Goal: Task Accomplishment & Management: Complete application form

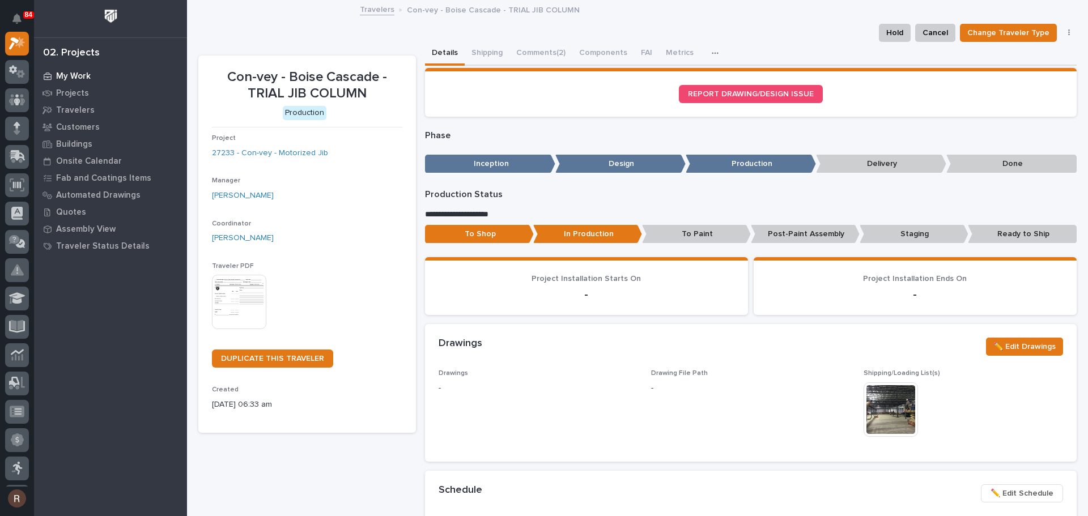
click at [83, 76] on p "My Work" at bounding box center [73, 76] width 35 height 10
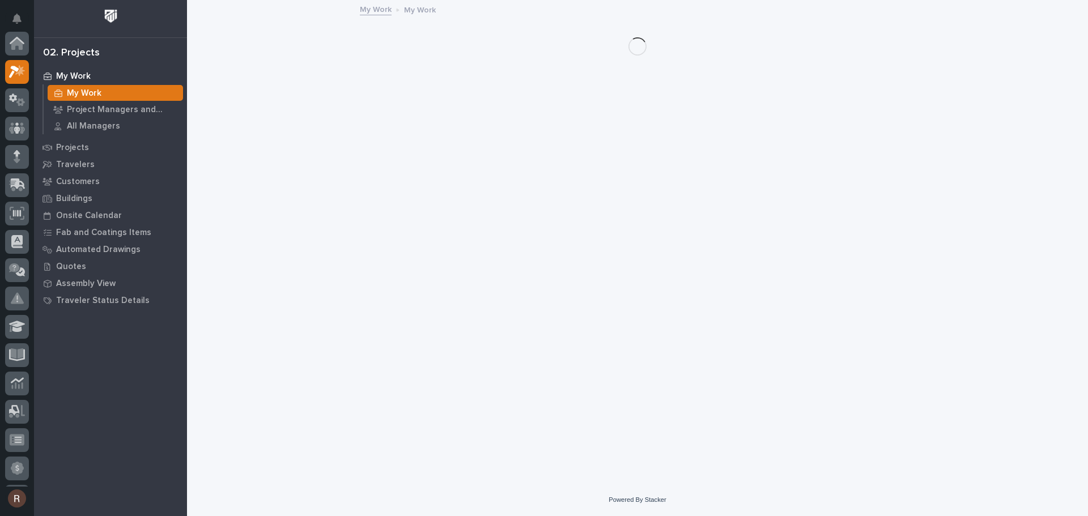
scroll to position [28, 0]
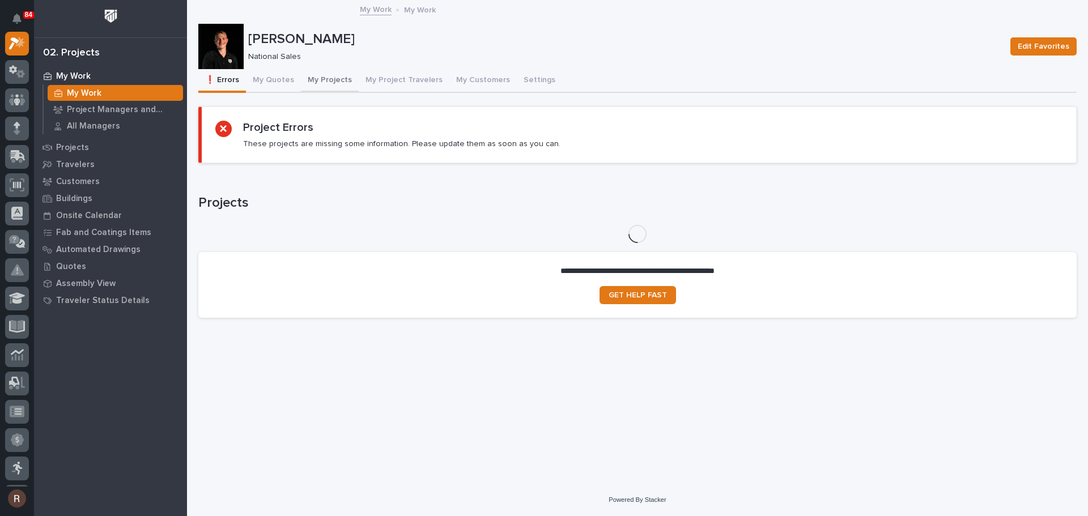
click at [326, 80] on button "My Projects" at bounding box center [330, 81] width 58 height 24
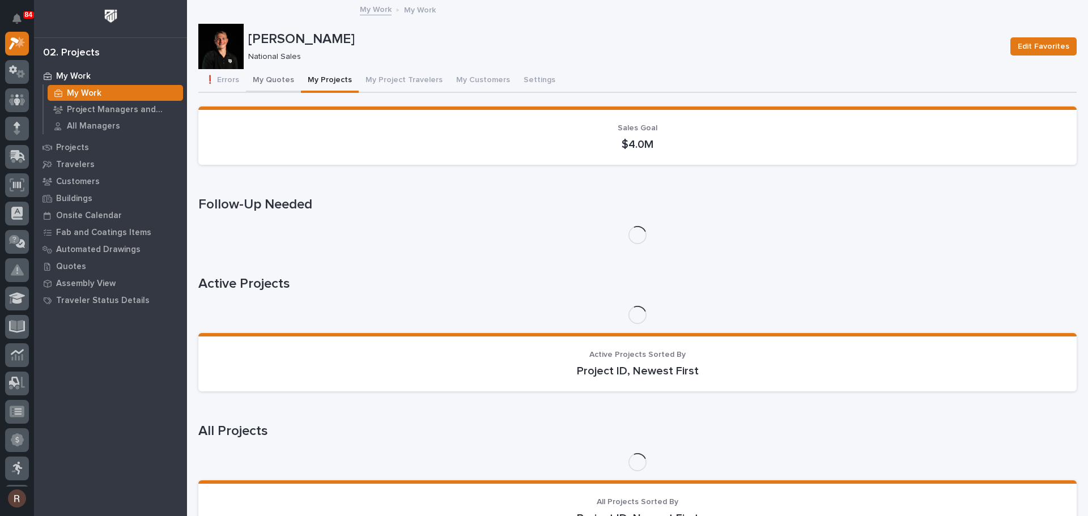
click at [289, 80] on button "My Quotes" at bounding box center [273, 81] width 55 height 24
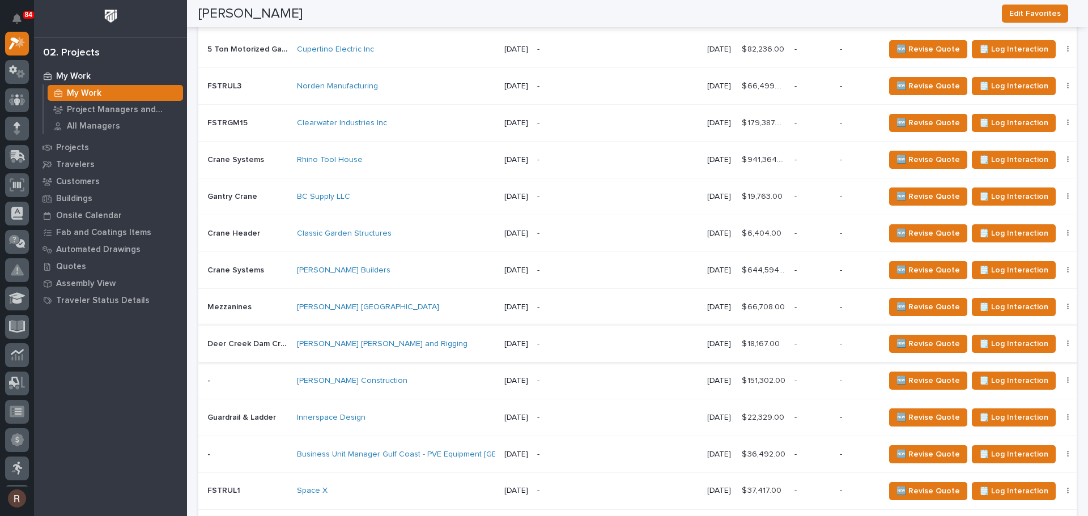
scroll to position [1587, 0]
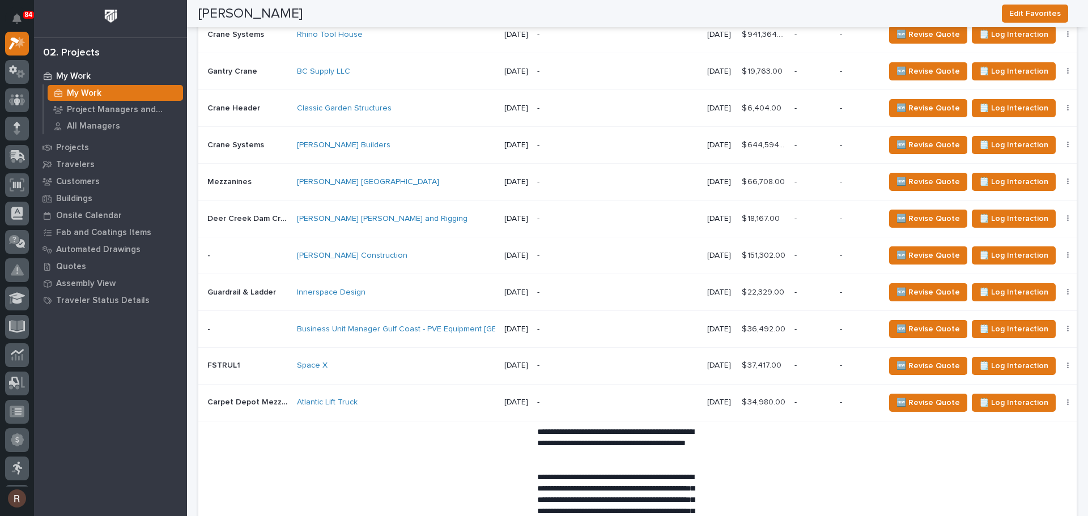
click at [368, 362] on div "Space X" at bounding box center [396, 366] width 198 height 10
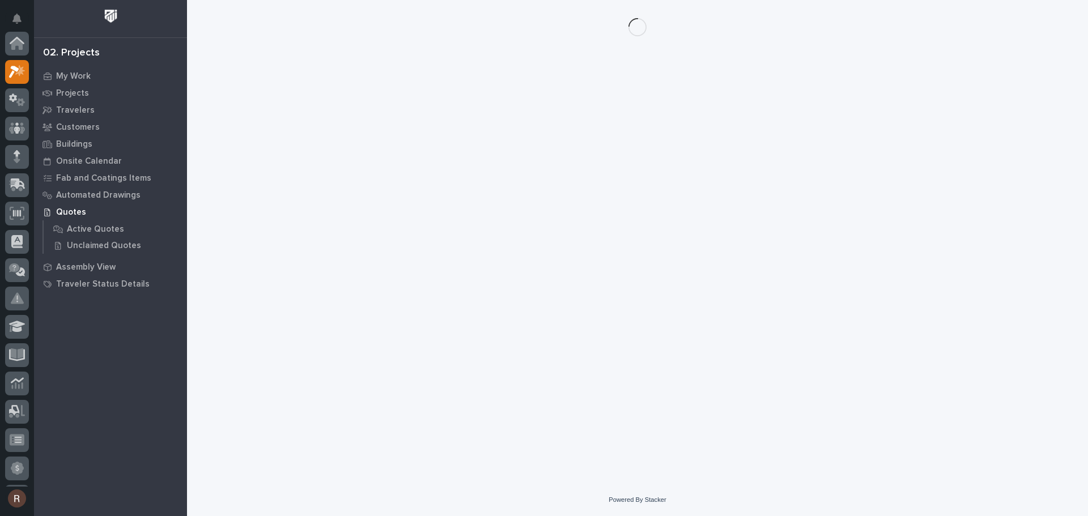
scroll to position [28, 0]
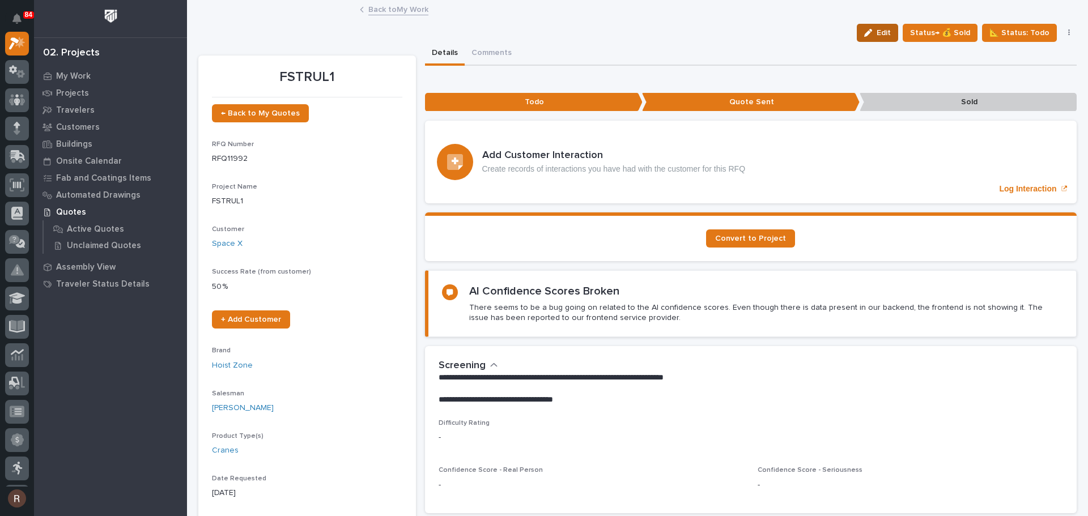
click at [869, 37] on button "Edit" at bounding box center [877, 33] width 41 height 18
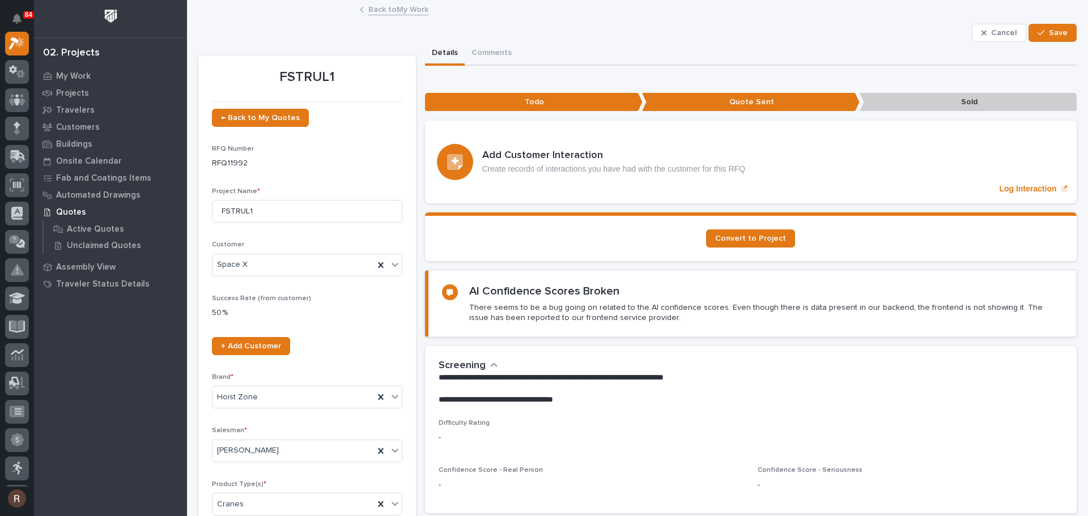
click at [973, 34] on button "Cancel" at bounding box center [999, 33] width 54 height 18
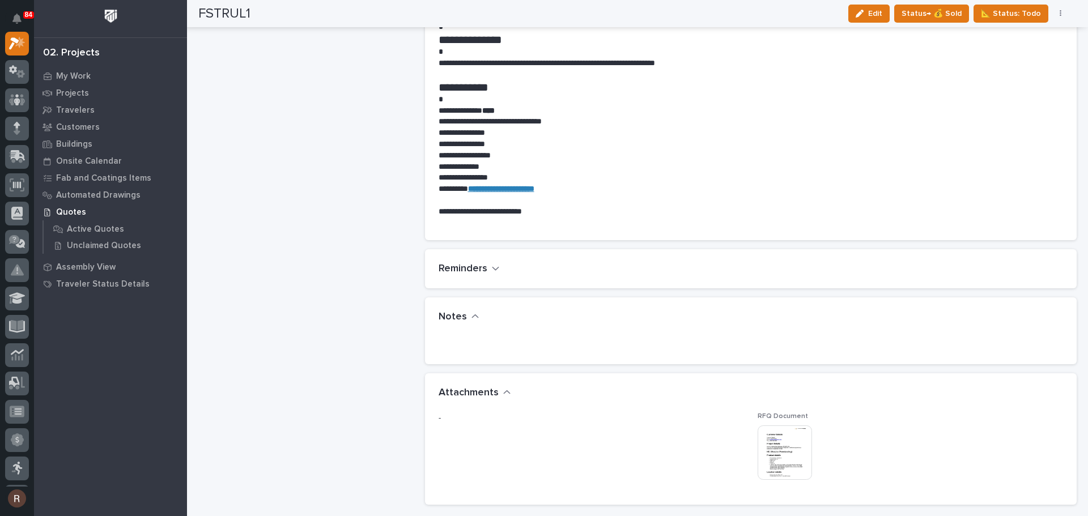
scroll to position [1190, 0]
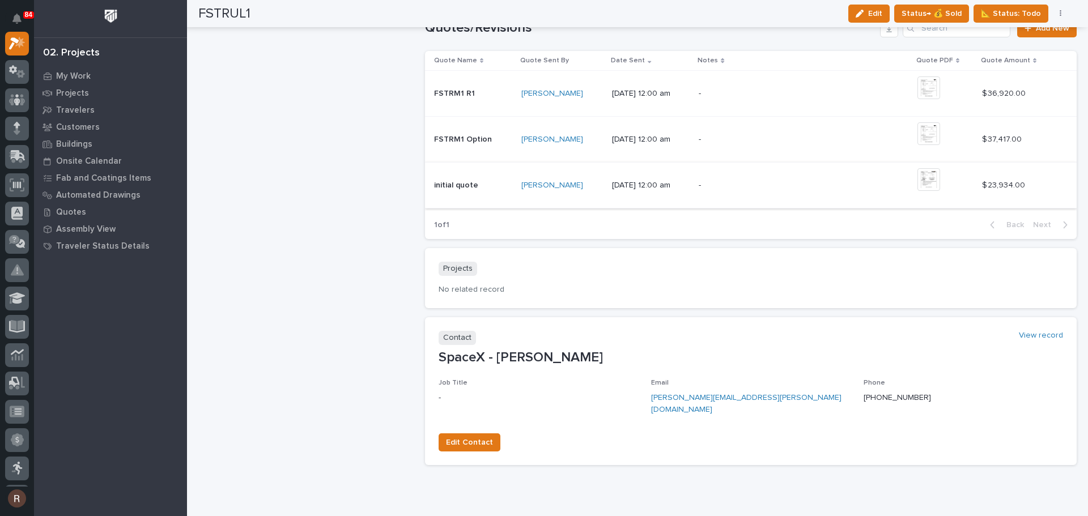
scroll to position [1469, 0]
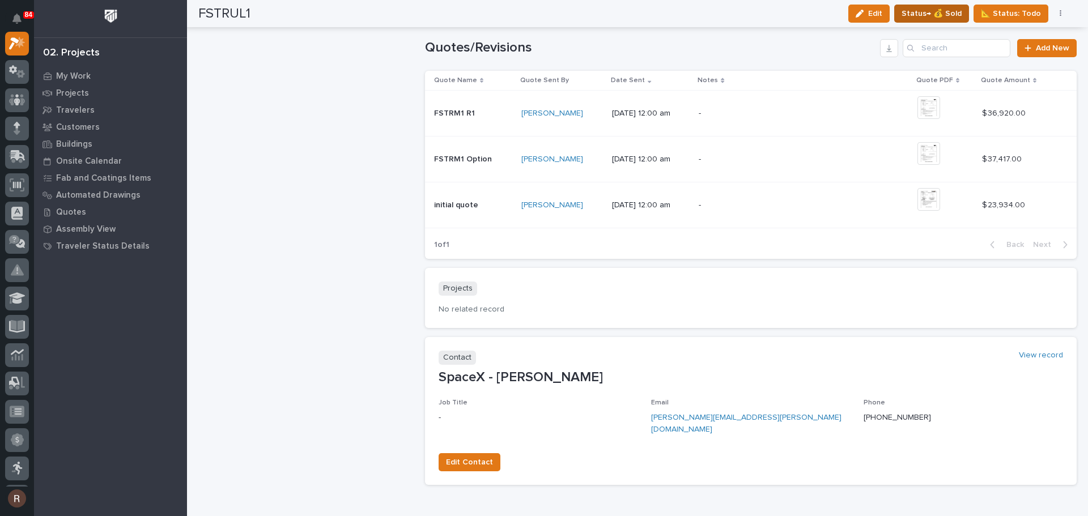
click at [931, 14] on span "Status→ 💰 Sold" at bounding box center [932, 14] width 60 height 14
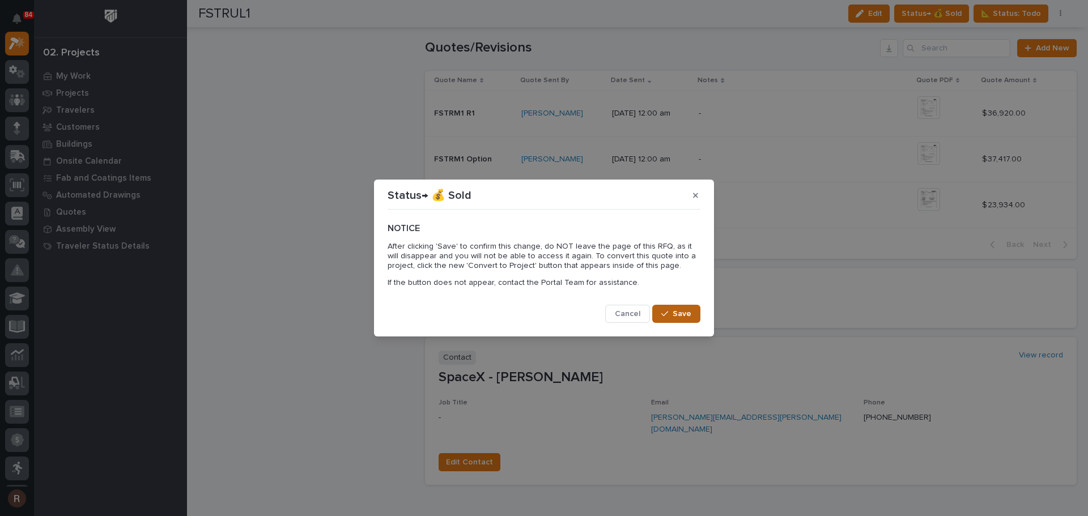
click at [683, 314] on span "Save" at bounding box center [682, 314] width 19 height 10
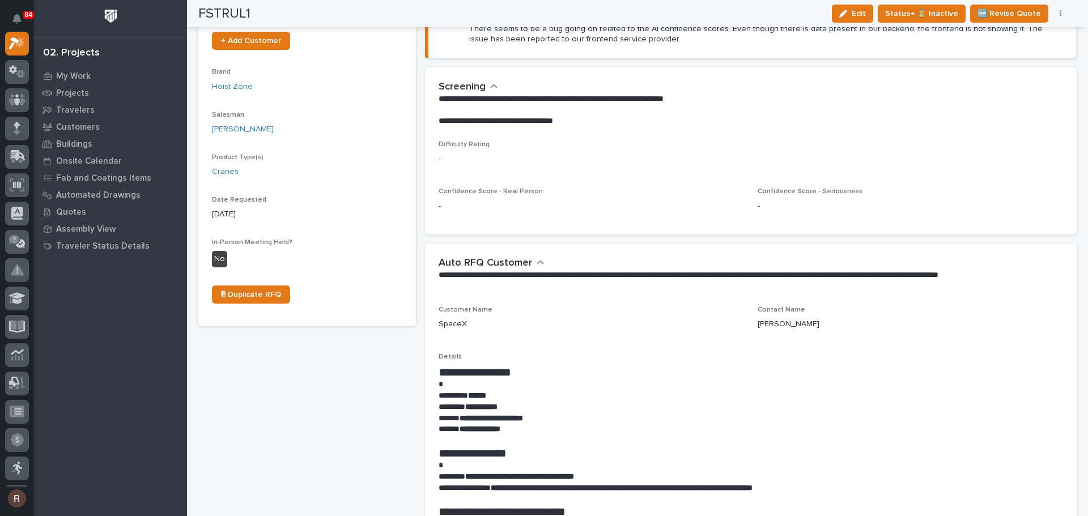
scroll to position [0, 0]
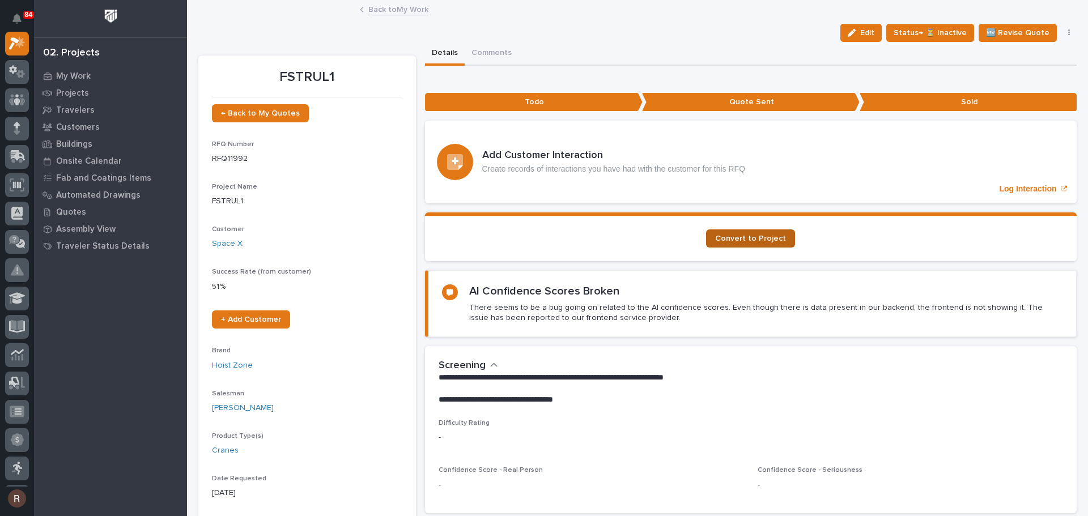
click at [724, 239] on span "Convert to Project" at bounding box center [750, 239] width 71 height 8
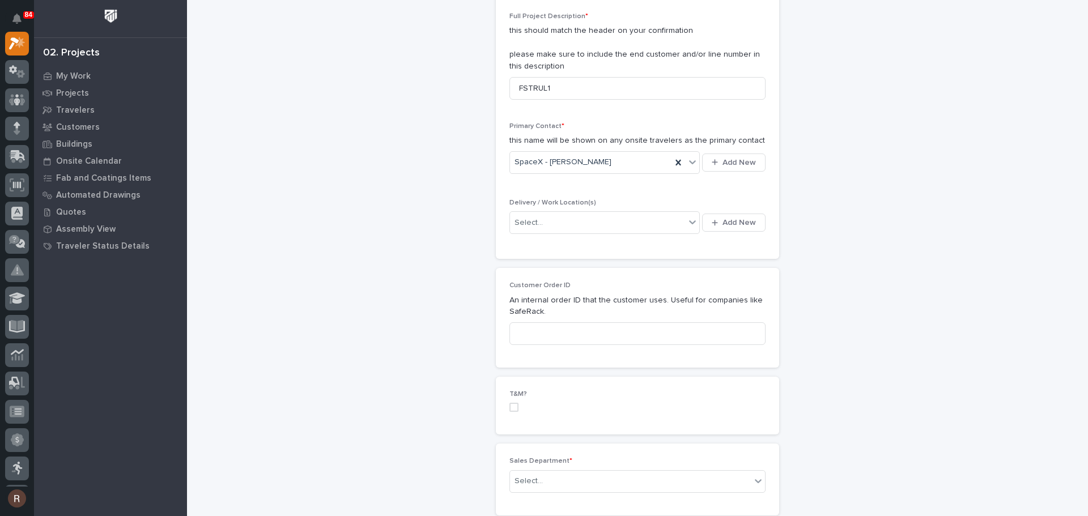
scroll to position [340, 0]
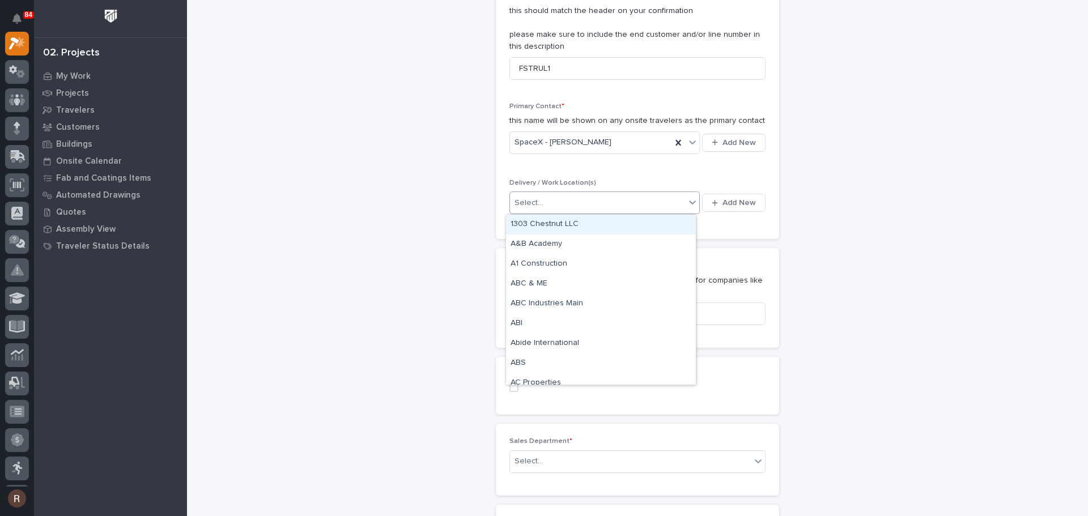
click at [617, 210] on div "Select..." at bounding box center [597, 203] width 175 height 19
type input "*"
type input "******"
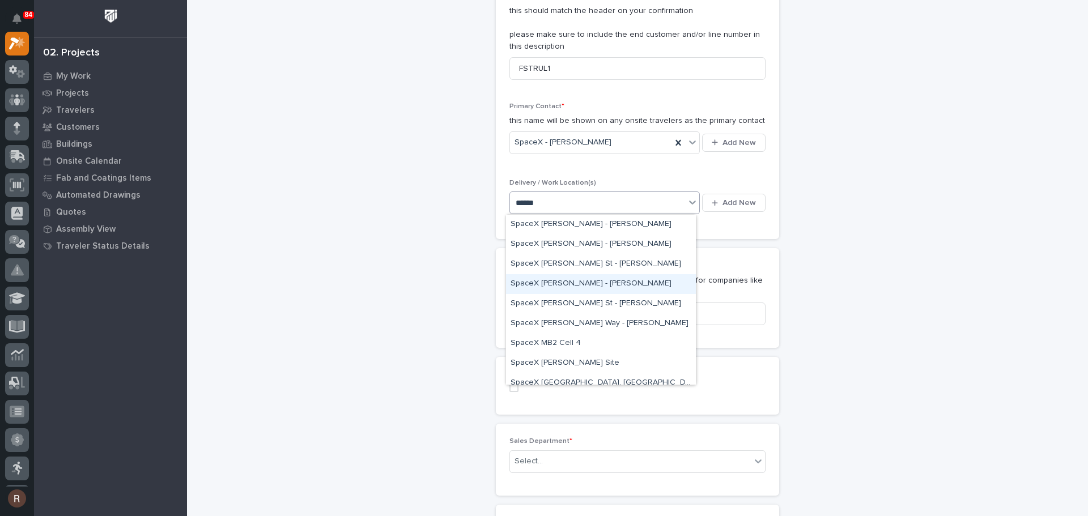
scroll to position [453, 0]
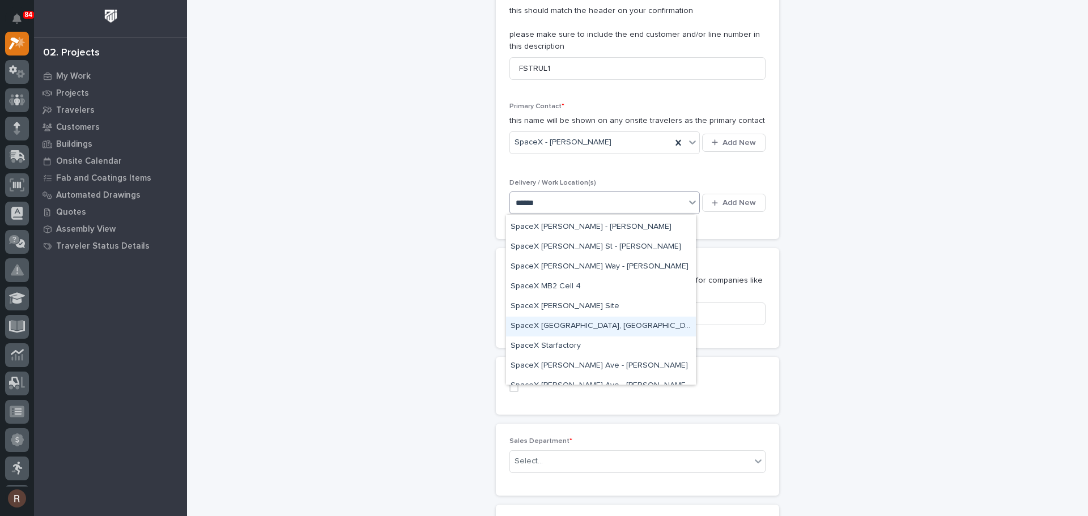
click at [601, 322] on div "SpaceX [GEOGRAPHIC_DATA], [GEOGRAPHIC_DATA] location" at bounding box center [601, 327] width 190 height 20
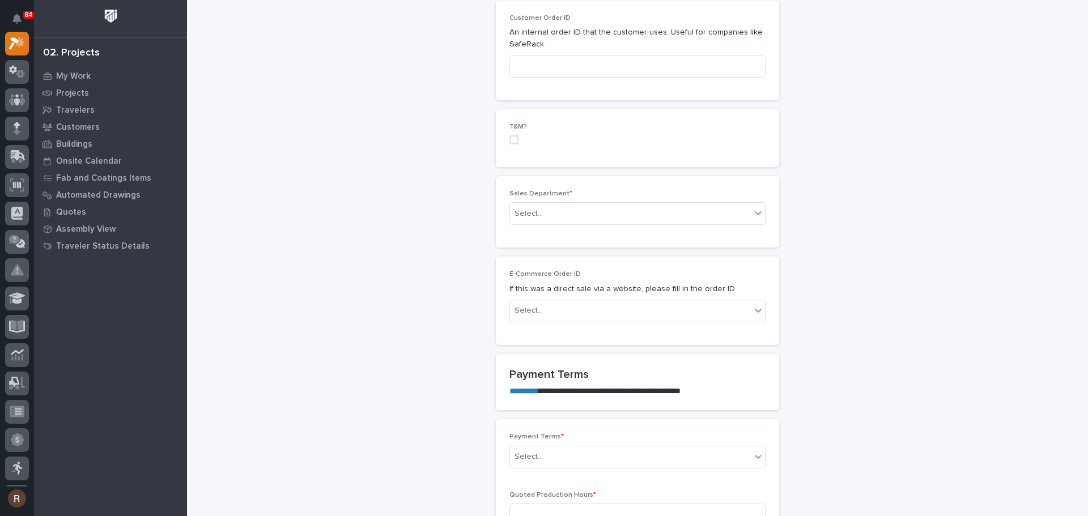
scroll to position [623, 0]
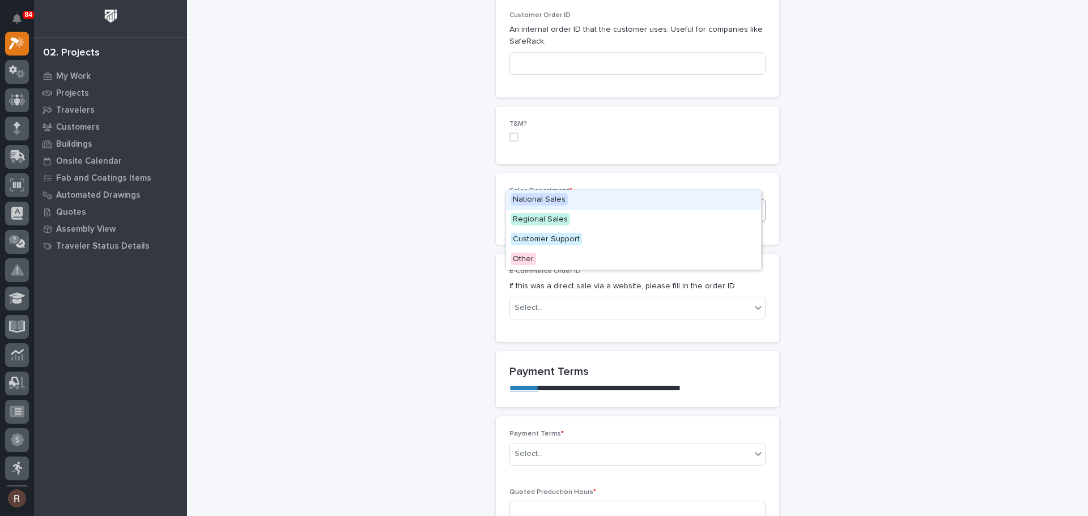
click at [572, 202] on div "Select..." at bounding box center [630, 211] width 241 height 19
click at [553, 195] on span "National Sales" at bounding box center [539, 199] width 57 height 12
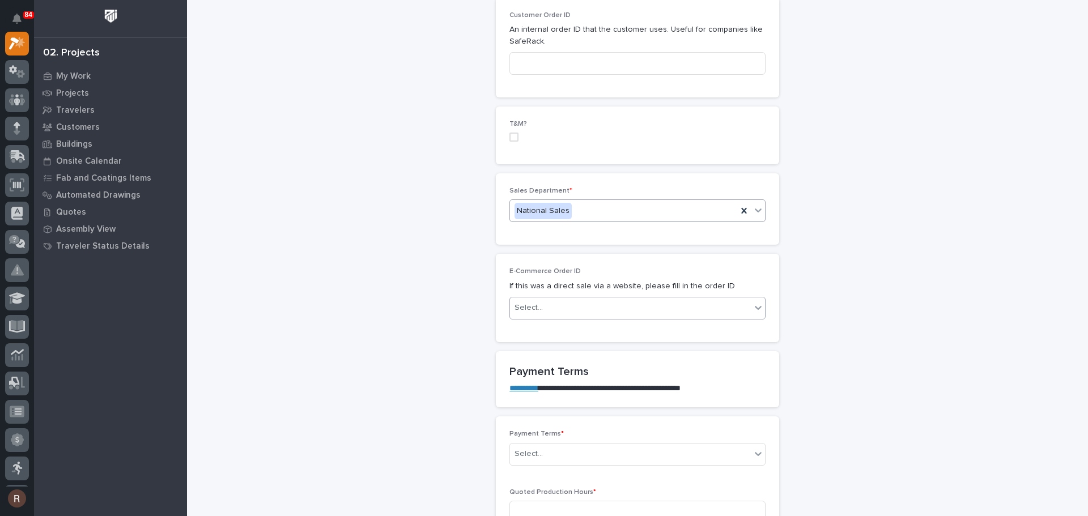
click at [553, 299] on div "Select..." at bounding box center [630, 308] width 241 height 19
click at [547, 299] on div "Select..." at bounding box center [630, 308] width 241 height 19
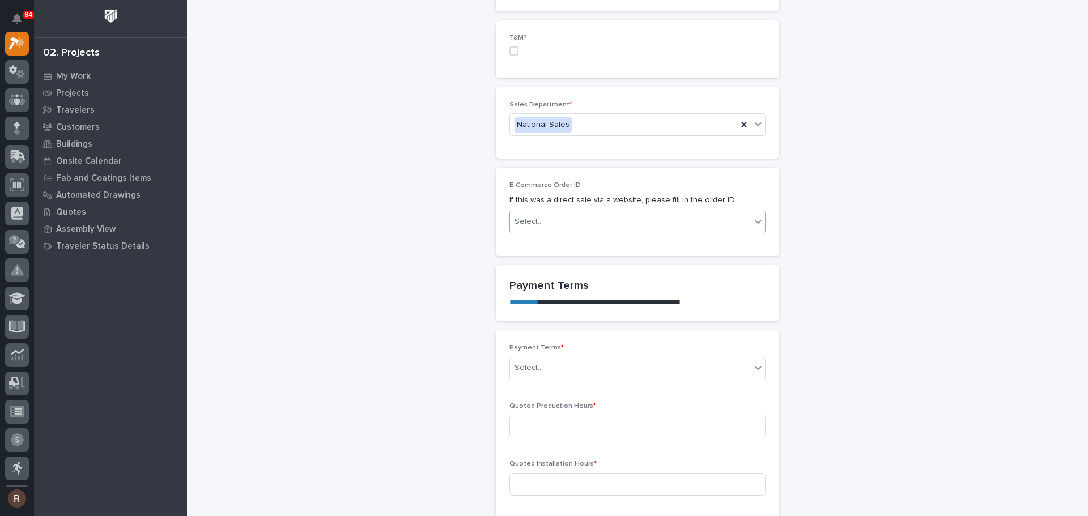
scroll to position [737, 0]
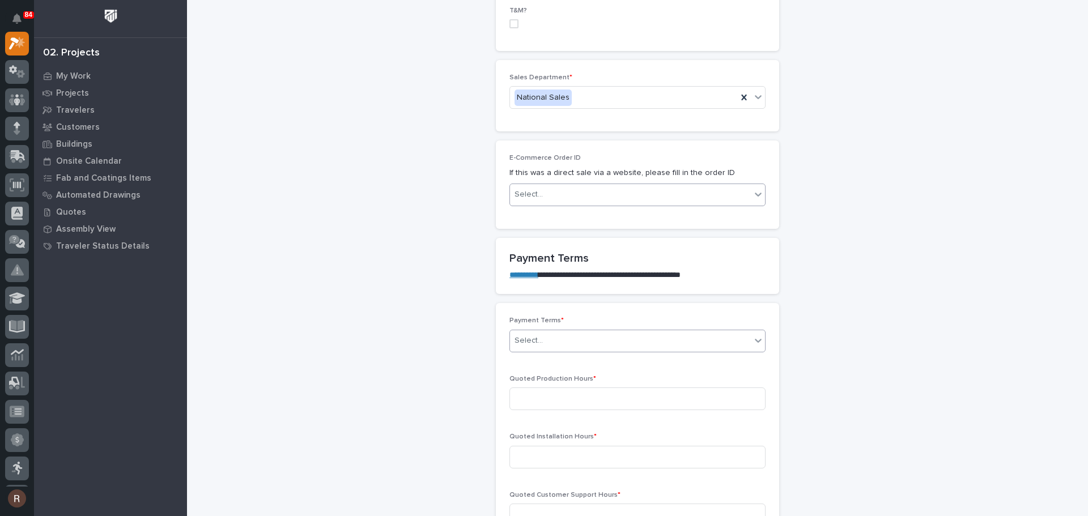
click at [545, 332] on div "Select..." at bounding box center [630, 341] width 241 height 19
click at [553, 388] on input at bounding box center [637, 399] width 256 height 23
type input "127"
click at [541, 446] on input at bounding box center [637, 457] width 256 height 23
type input "0"
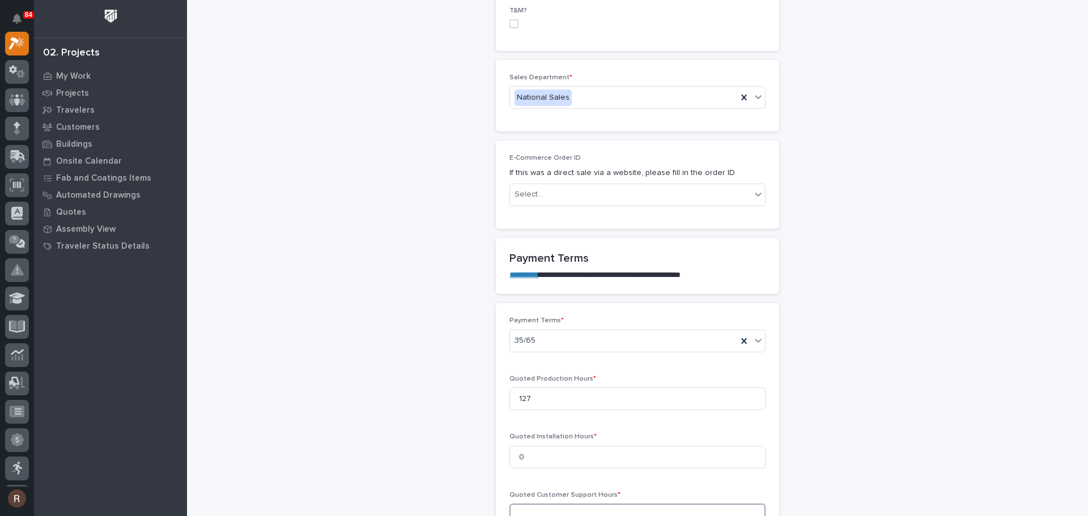
click at [541, 504] on input at bounding box center [637, 515] width 256 height 23
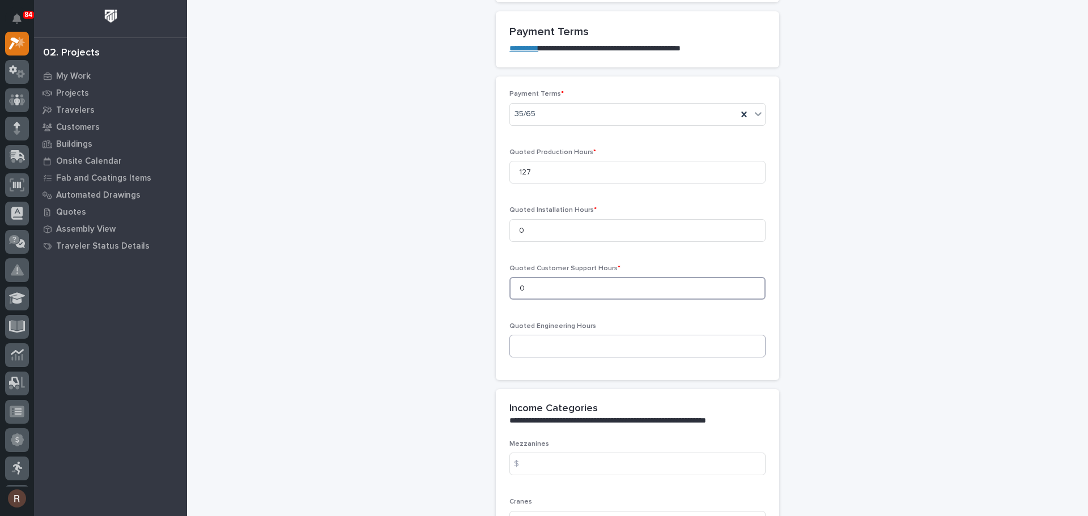
type input "0"
click at [564, 335] on input at bounding box center [637, 346] width 256 height 23
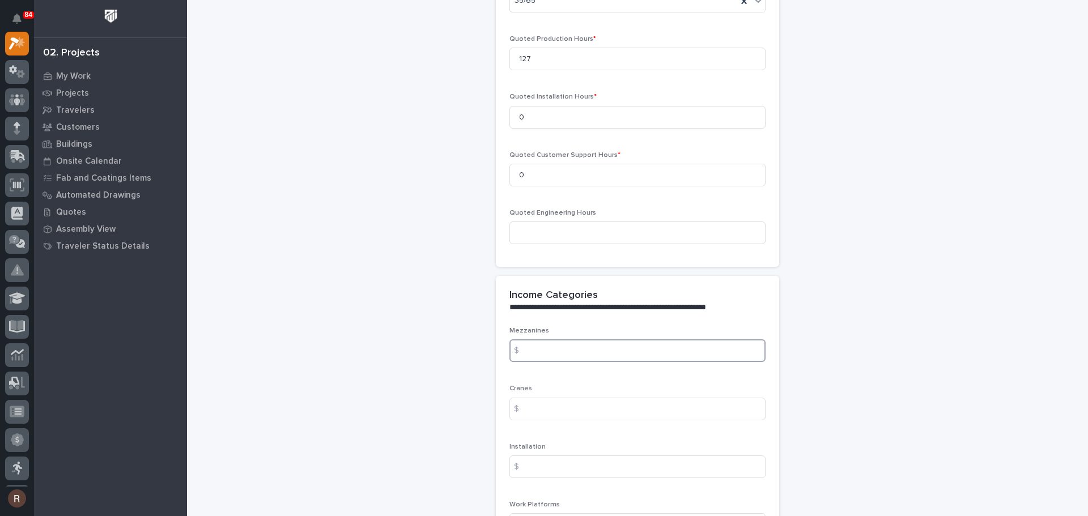
click at [564, 339] on input at bounding box center [637, 350] width 256 height 23
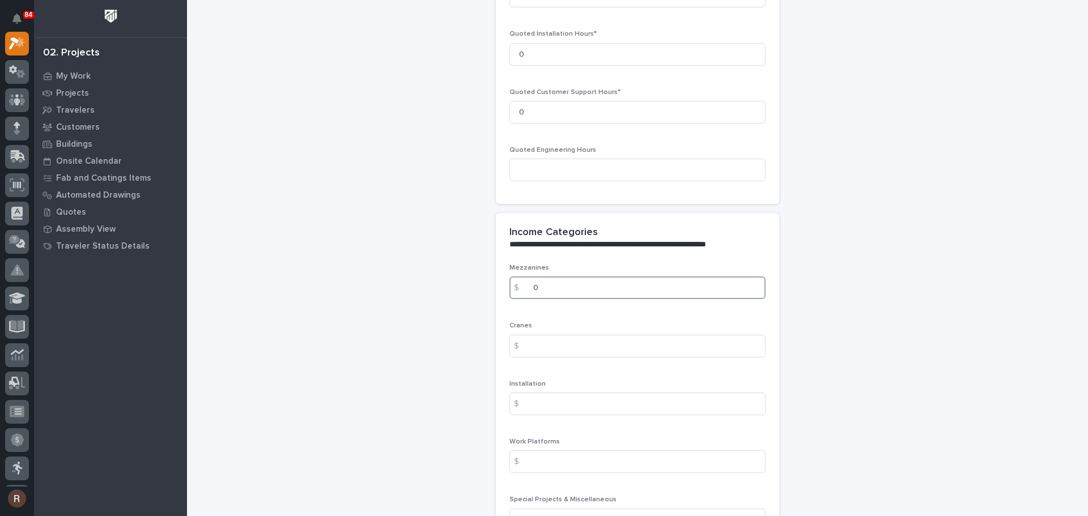
scroll to position [1247, 0]
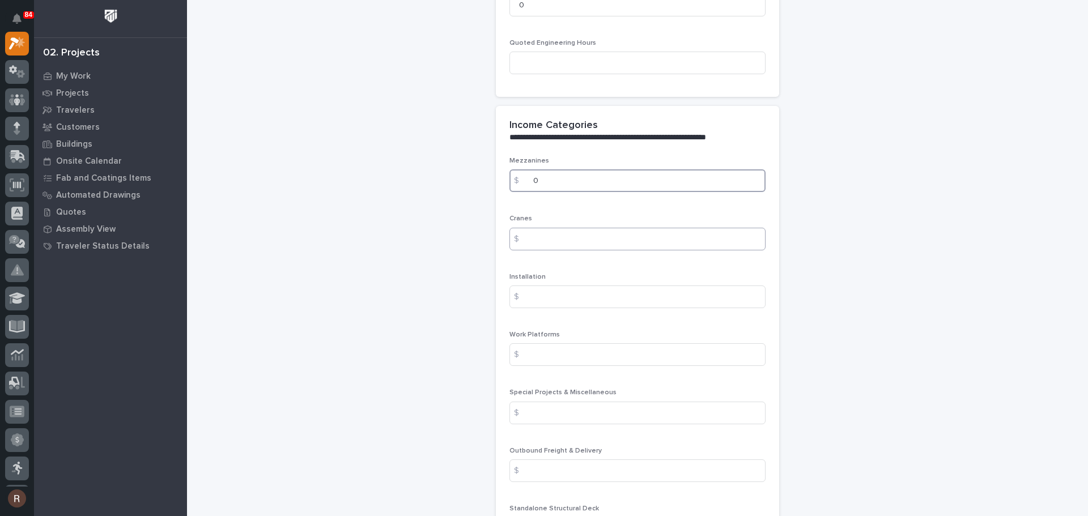
type input "0"
click at [539, 228] on input at bounding box center [637, 239] width 256 height 23
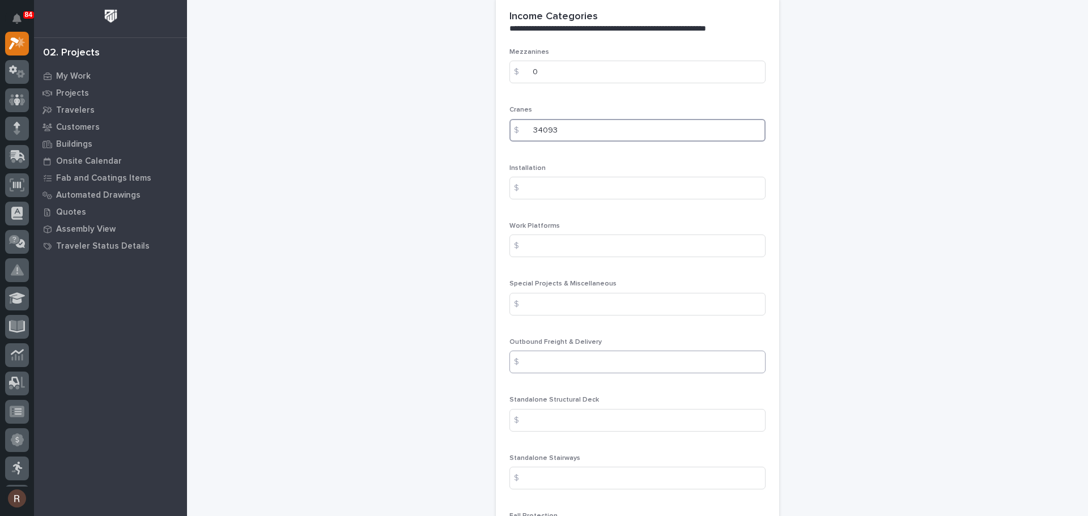
scroll to position [1360, 0]
type input "34093"
click at [572, 346] on input at bounding box center [637, 357] width 256 height 23
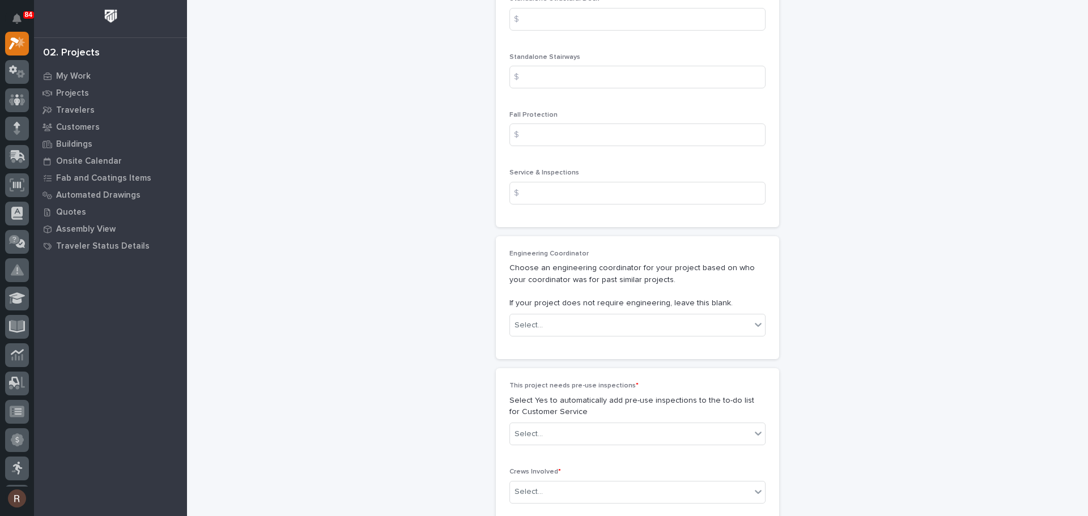
scroll to position [1870, 0]
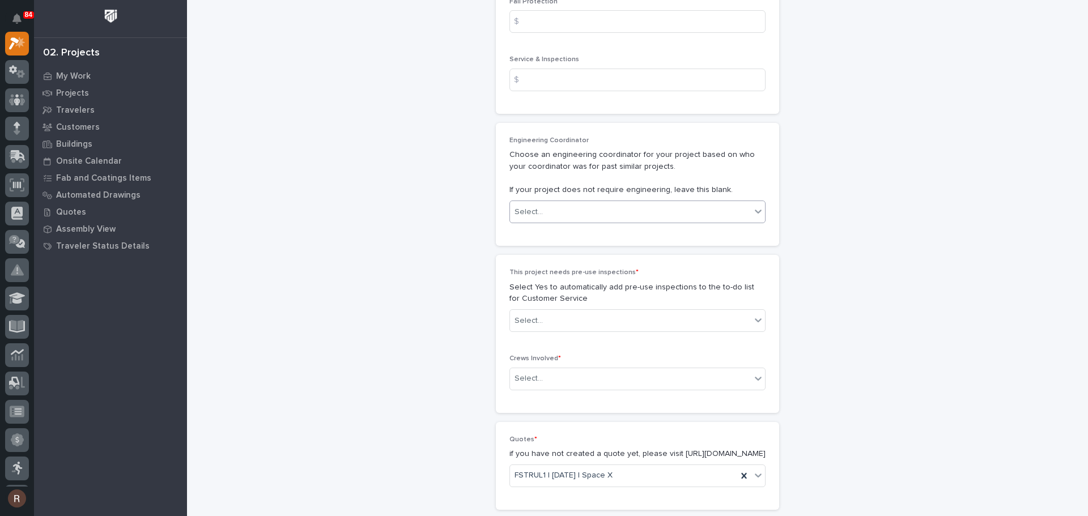
type input "2827"
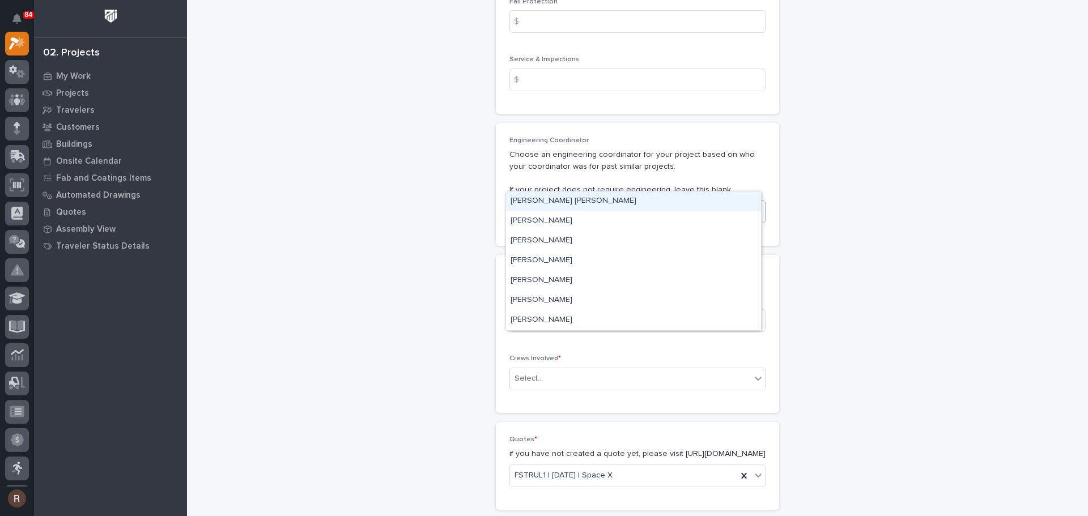
click at [554, 203] on div "Select..." at bounding box center [630, 212] width 241 height 19
click at [571, 203] on div "Select..." at bounding box center [630, 212] width 241 height 19
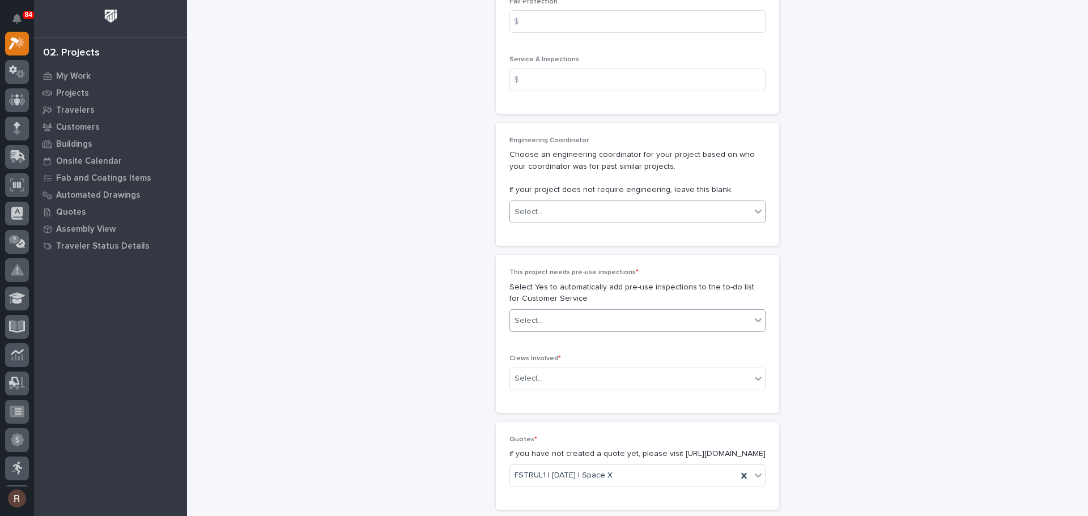
click at [544, 316] on input "text" at bounding box center [544, 321] width 1 height 10
click at [526, 326] on div "No" at bounding box center [633, 330] width 255 height 20
click at [532, 373] on div "Select..." at bounding box center [529, 379] width 28 height 12
click at [543, 368] on div "Production" at bounding box center [633, 368] width 255 height 20
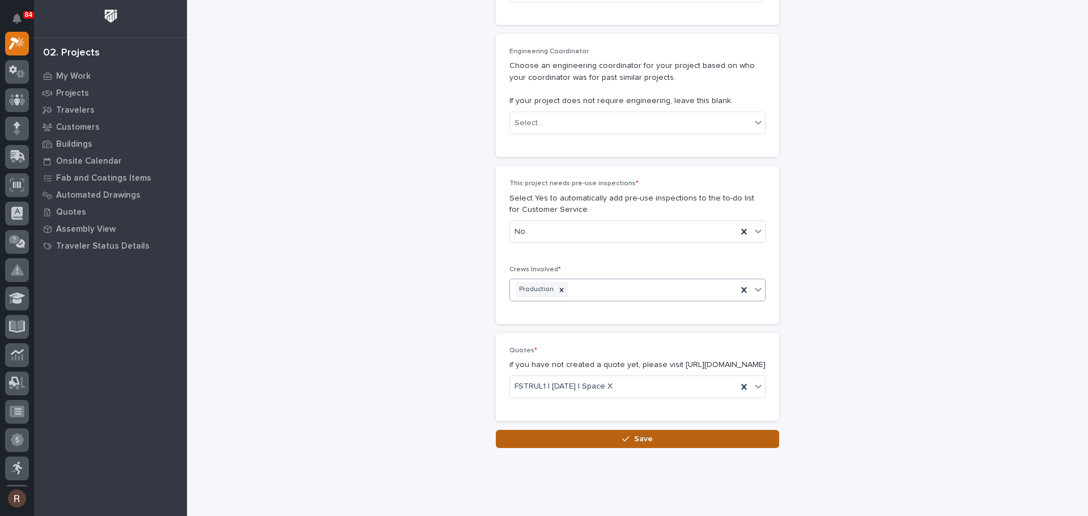
click at [597, 430] on button "Save" at bounding box center [637, 439] width 283 height 18
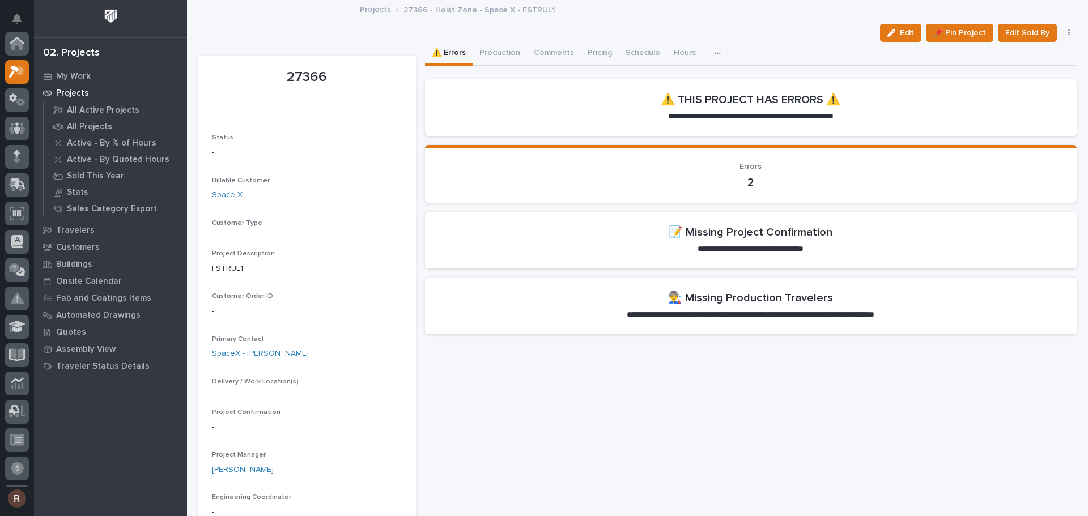
scroll to position [28, 0]
